Goal: Task Accomplishment & Management: Complete application form

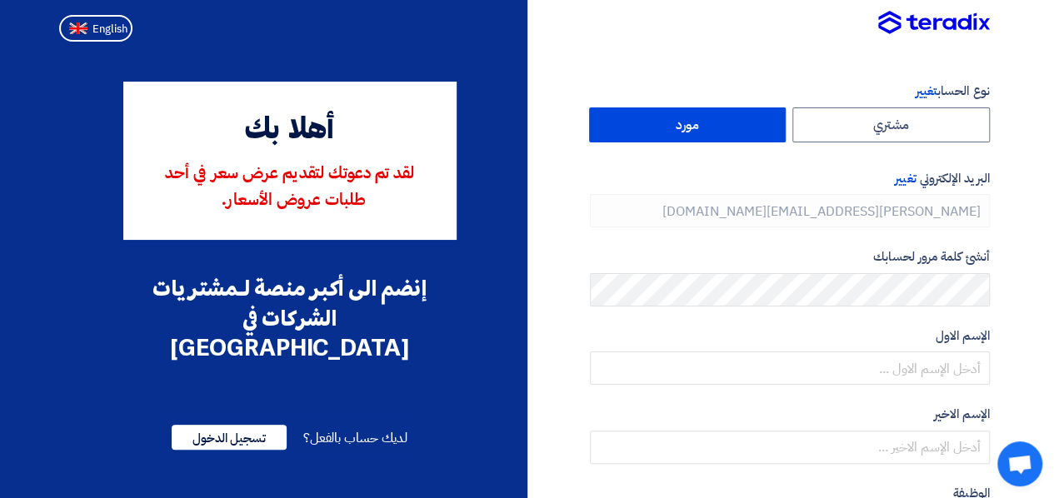
type input "[PHONE_NUMBER]"
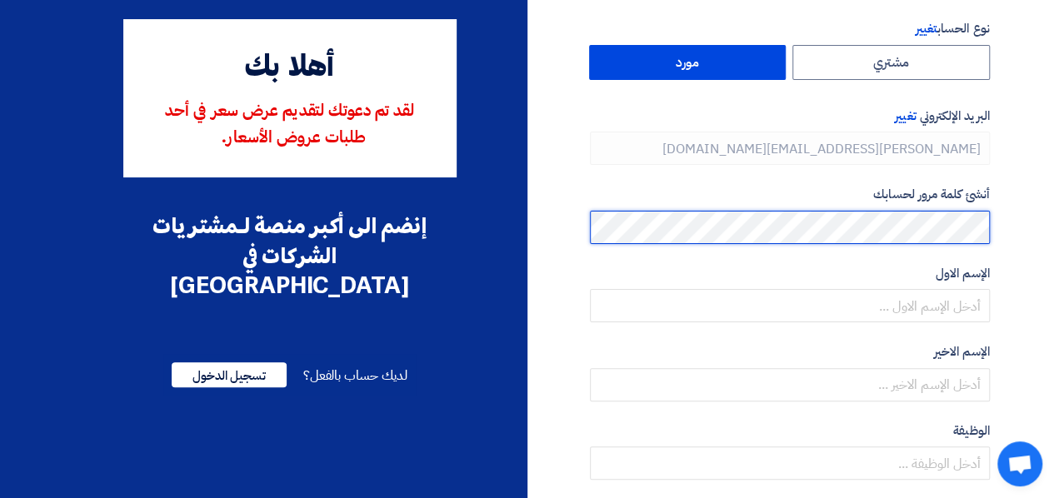
scroll to position [64, 0]
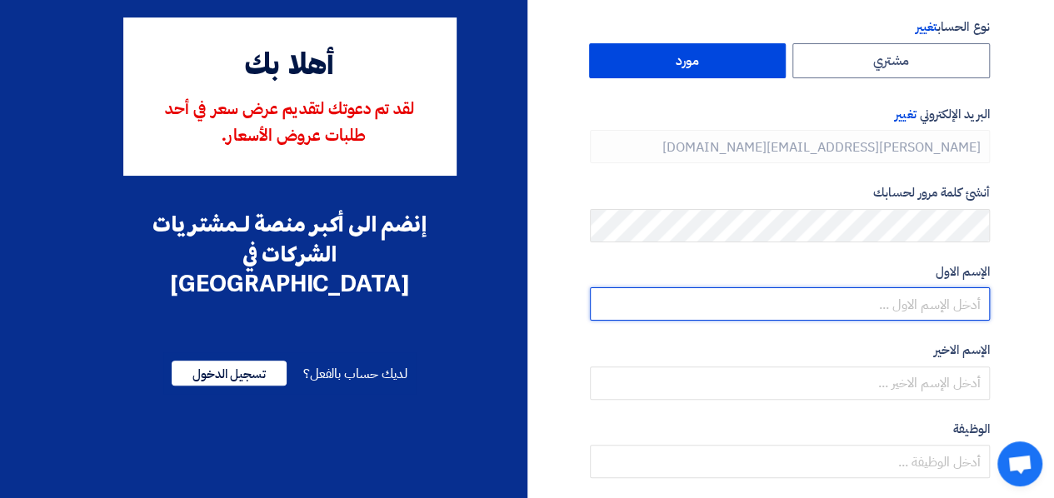
click at [749, 308] on input "text" at bounding box center [790, 303] width 400 height 33
type input "[PERSON_NAME]"
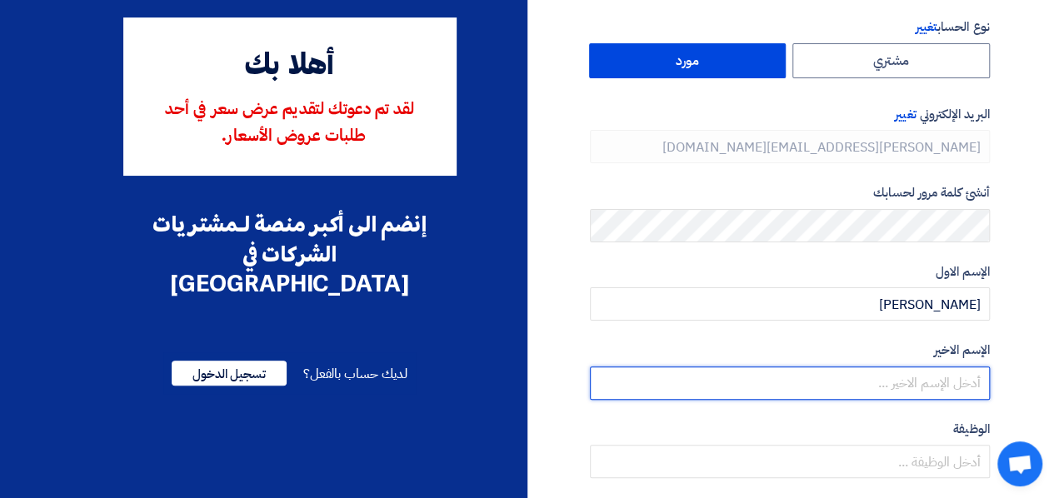
type input "F"
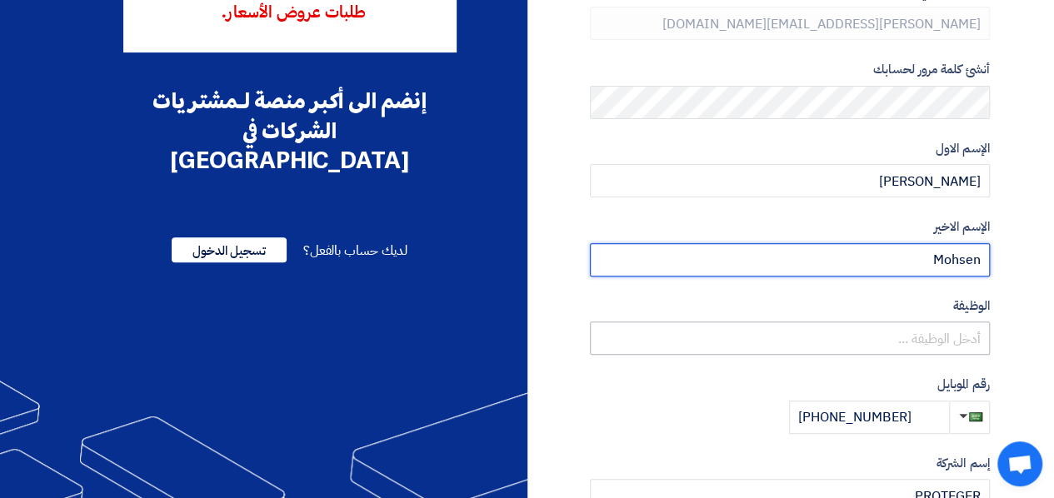
scroll to position [190, 0]
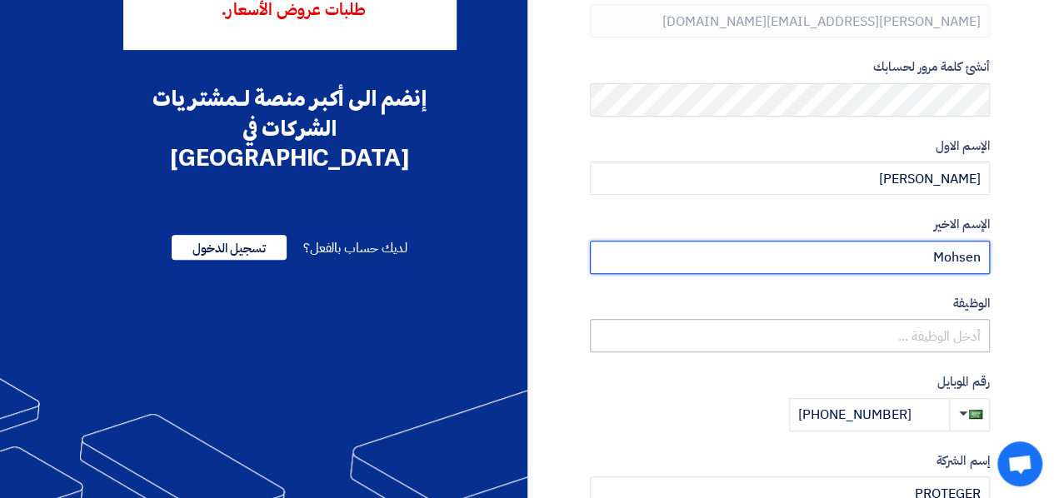
type input "Mohsen"
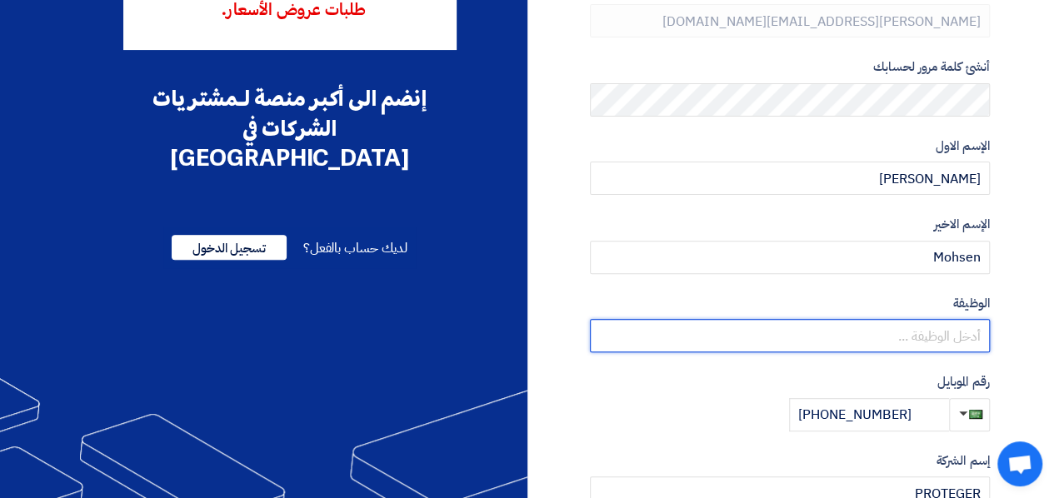
click at [790, 324] on input "text" at bounding box center [790, 335] width 400 height 33
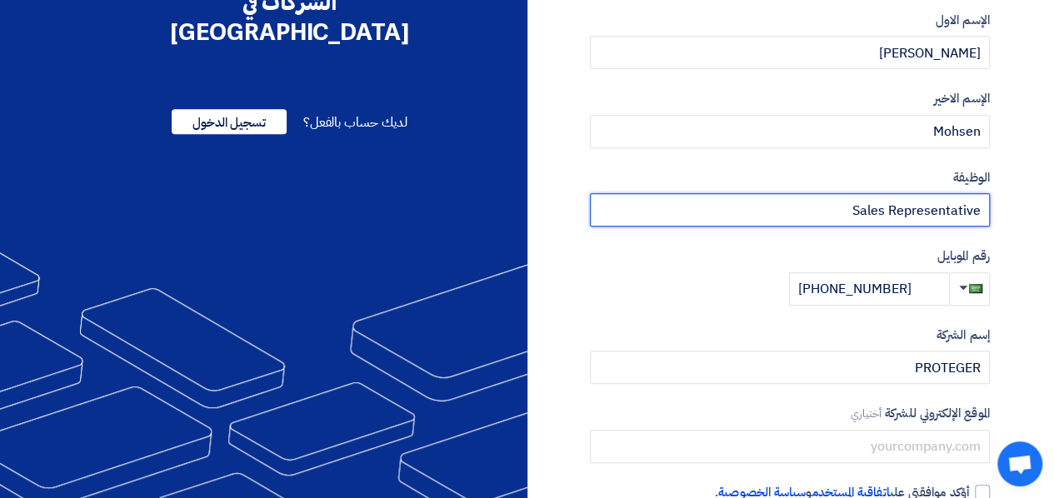
scroll to position [415, 0]
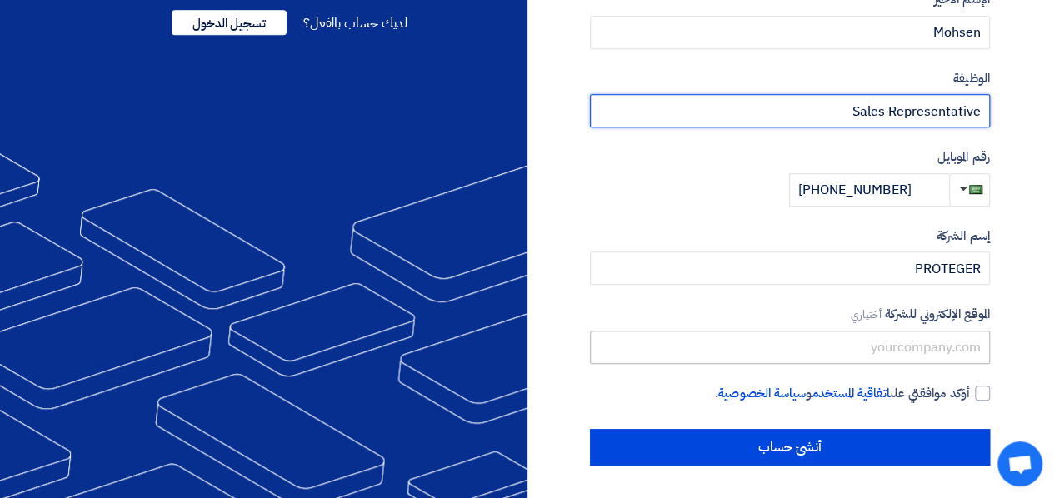
type input "Sales Representative"
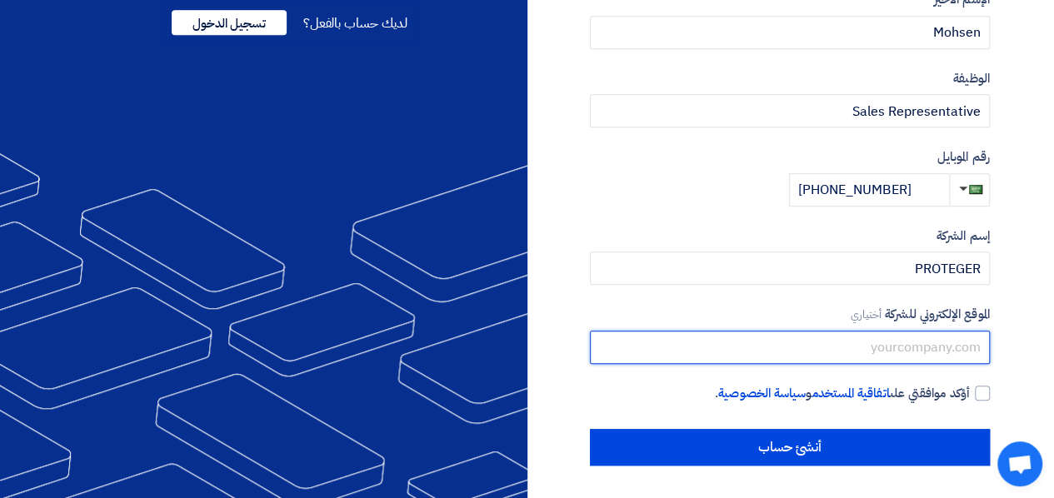
click at [867, 348] on input "text" at bounding box center [790, 347] width 400 height 33
type input "[DOMAIN_NAME]"
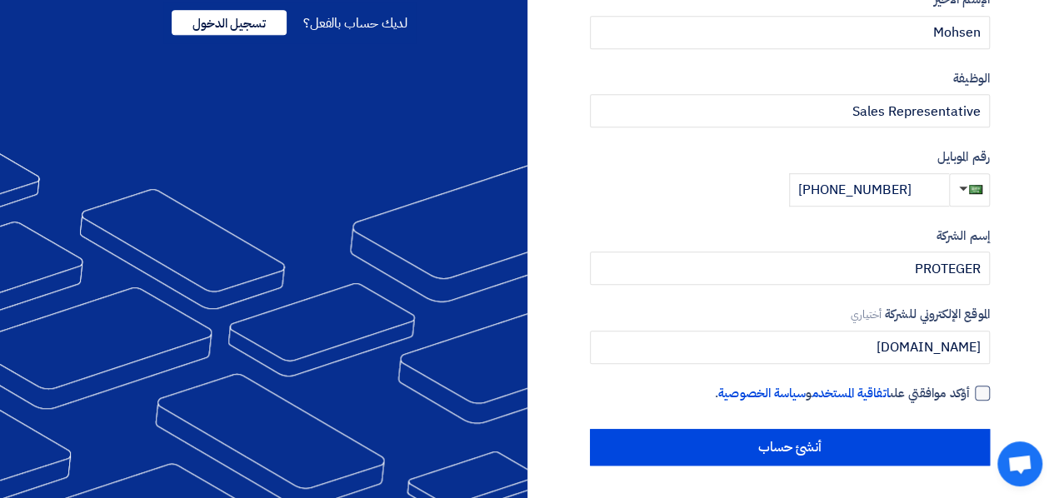
click at [978, 391] on div at bounding box center [982, 393] width 15 height 15
click at [970, 391] on input "أؤكد موافقتي على اتفاقية المستخدم و سياسة الخصوصية ." at bounding box center [770, 400] width 400 height 33
checkbox input "true"
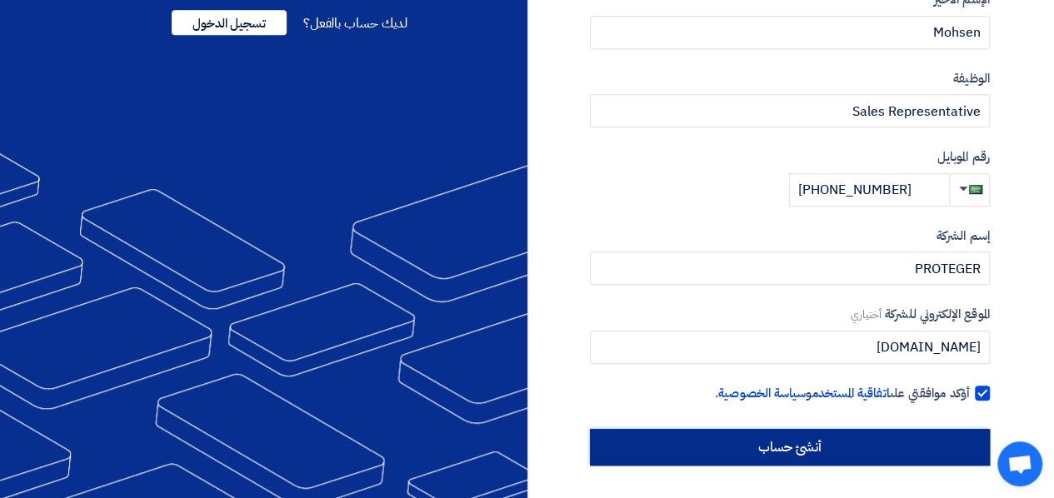
click at [887, 437] on input "أنشئ حساب" at bounding box center [790, 447] width 400 height 37
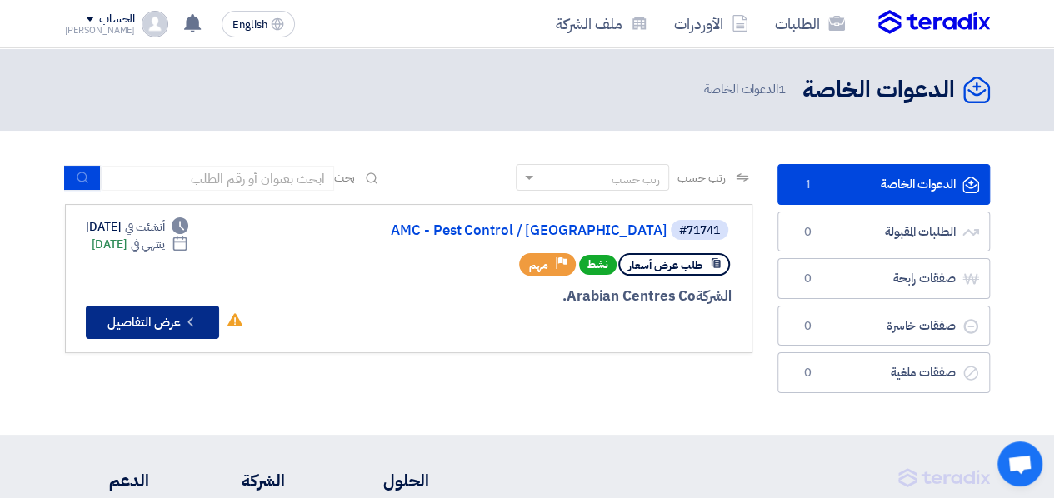
click at [97, 331] on button "Check details عرض التفاصيل" at bounding box center [152, 322] width 133 height 33
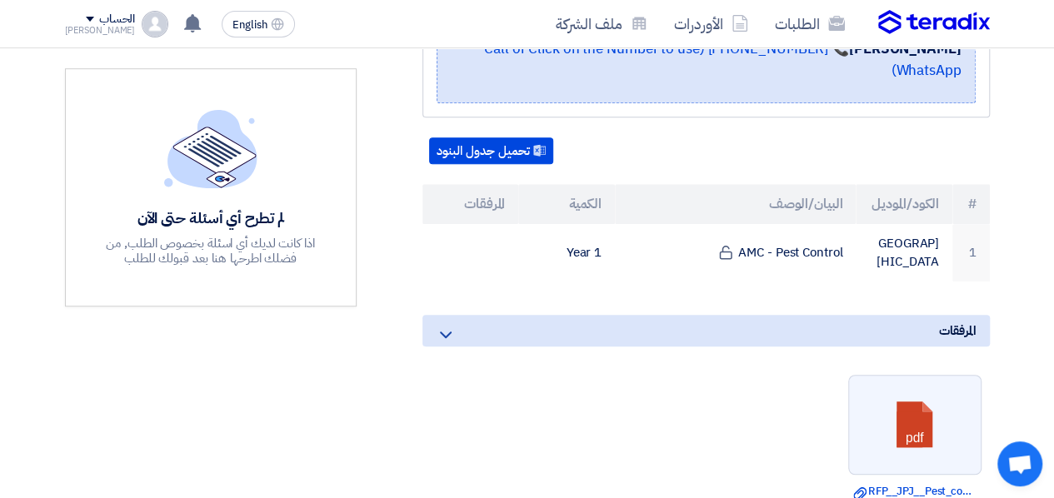
scroll to position [423, 0]
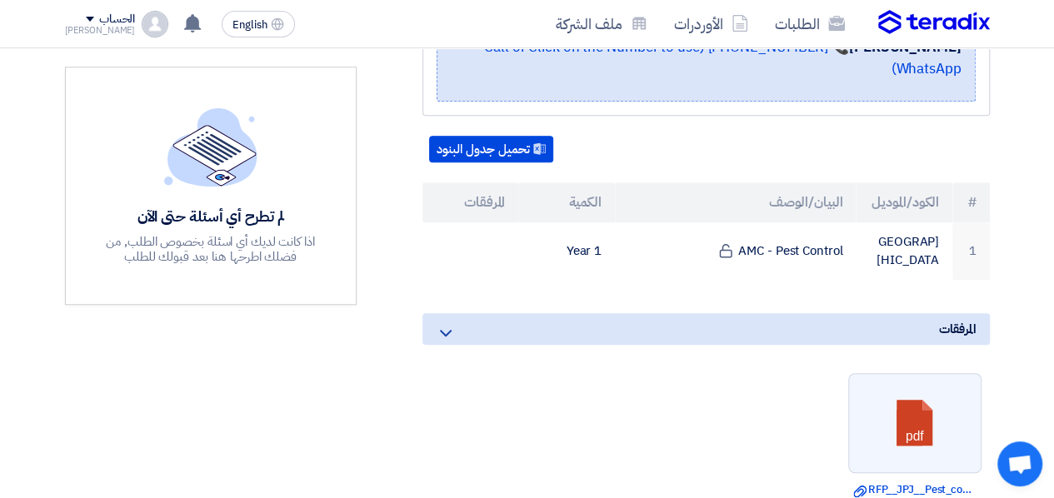
click at [538, 313] on div "المرفقات" at bounding box center [705, 329] width 567 height 32
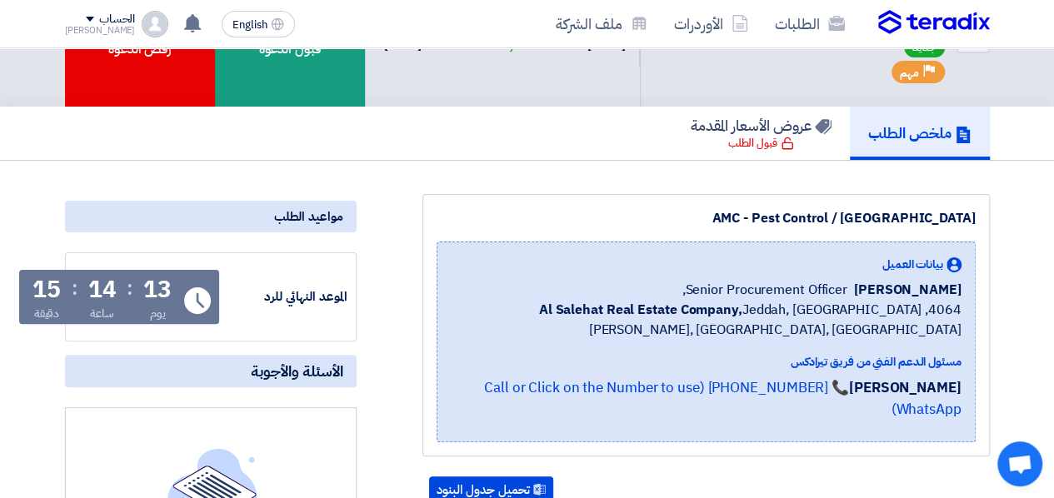
scroll to position [0, 0]
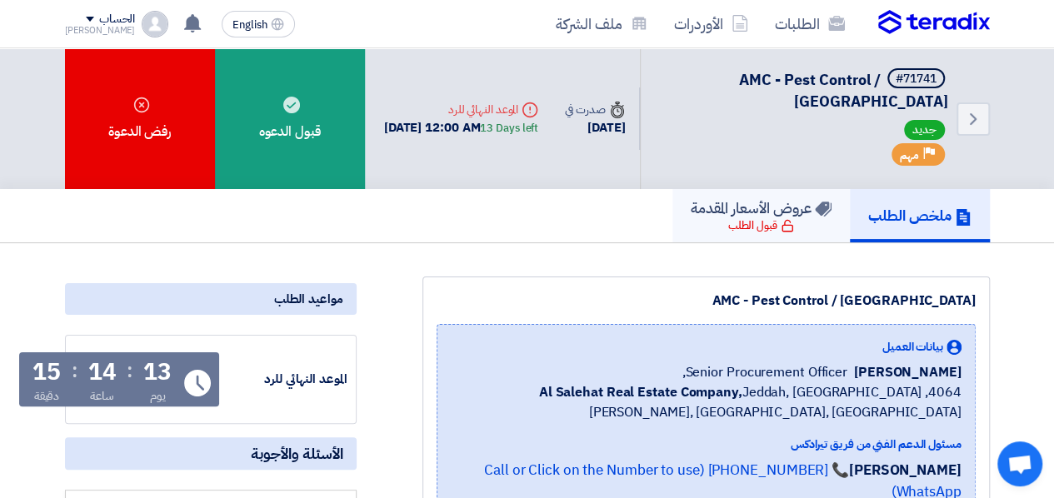
click at [728, 224] on div "قبول الطلب" at bounding box center [761, 225] width 66 height 17
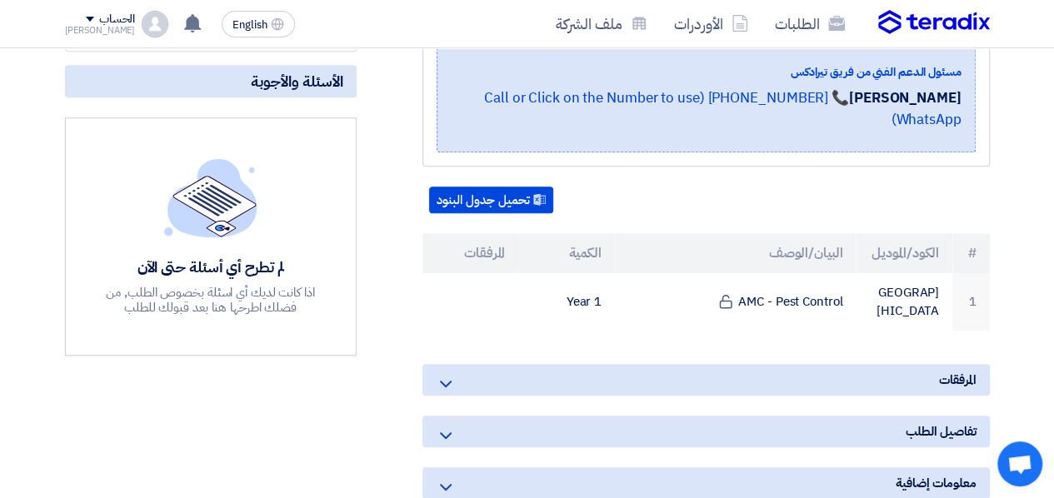
scroll to position [375, 0]
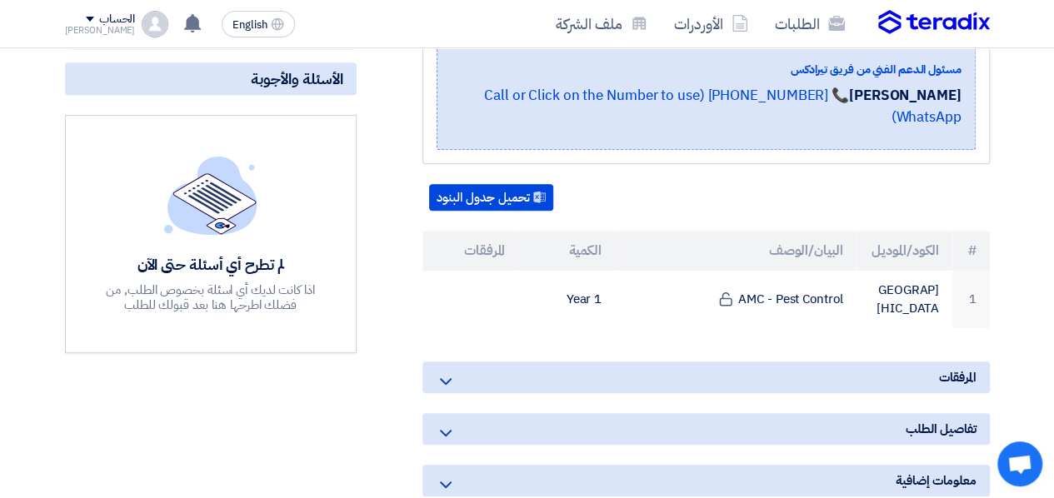
click at [567, 362] on div "المرفقات" at bounding box center [705, 378] width 567 height 32
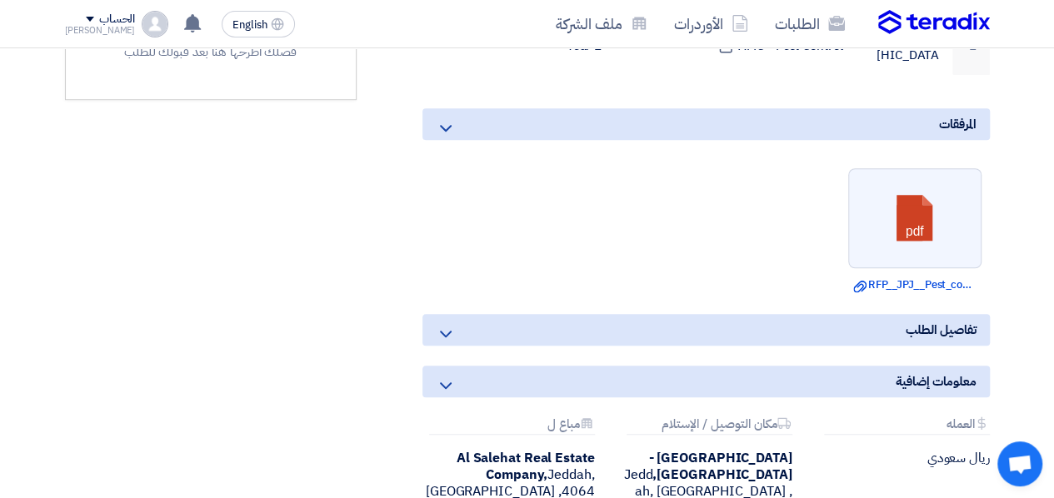
scroll to position [674, 0]
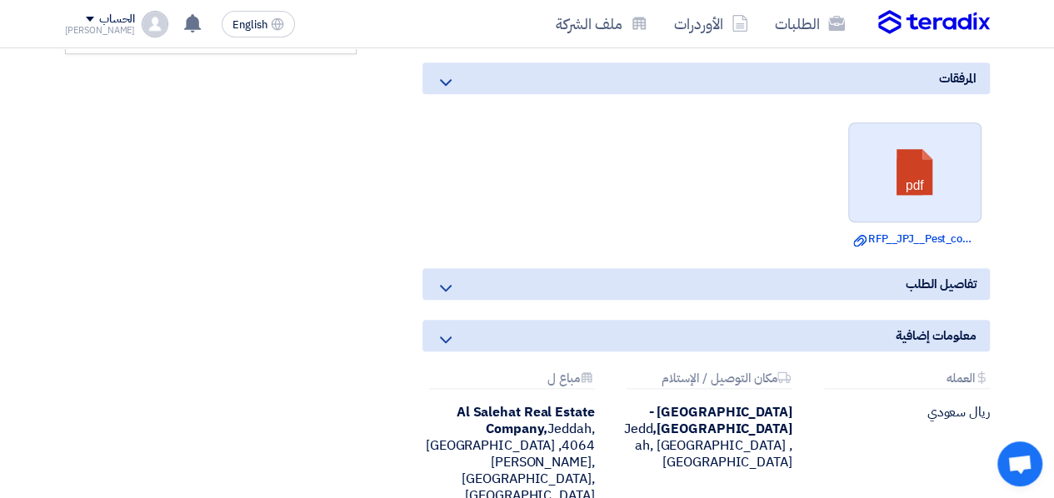
click at [923, 162] on link at bounding box center [915, 173] width 133 height 100
